Goal: Check status: Check status

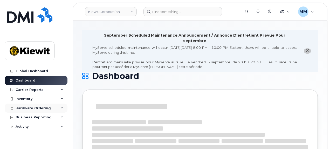
click at [53, 108] on div "Hardware Ordering" at bounding box center [36, 108] width 63 height 9
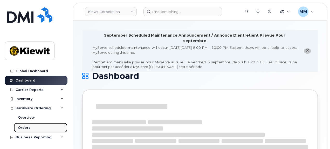
click at [31, 128] on link "Orders" at bounding box center [41, 128] width 54 height 10
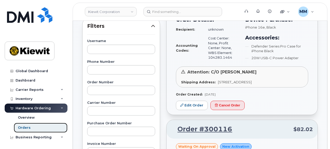
scroll to position [104, 0]
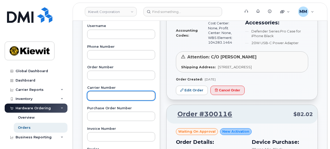
click at [106, 97] on input "text" at bounding box center [121, 95] width 68 height 9
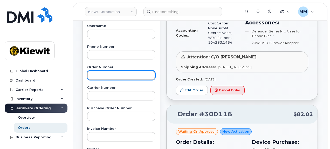
click at [115, 77] on input "text" at bounding box center [121, 75] width 68 height 9
type input "299699"
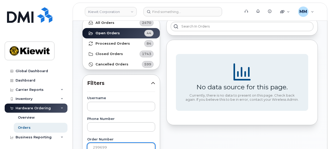
scroll to position [0, 0]
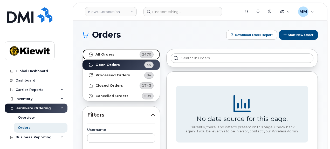
click at [113, 55] on link "All Orders 2470" at bounding box center [121, 54] width 77 height 10
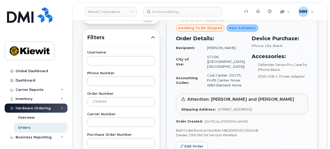
scroll to position [104, 0]
